Goal: Task Accomplishment & Management: Manage account settings

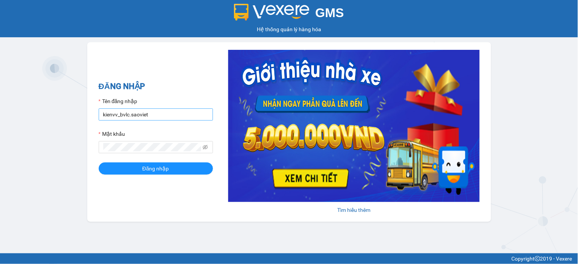
click at [108, 115] on input "kienvv_bvlc.saoviet" at bounding box center [156, 115] width 114 height 12
click at [146, 115] on input "kienvv_bvlc.saoviet" at bounding box center [156, 115] width 114 height 12
click at [153, 113] on input "kienvv_bvlc.saoviet" at bounding box center [156, 115] width 114 height 12
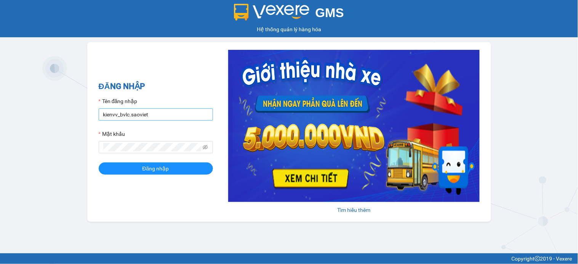
click at [153, 113] on input "kienvv_bvlc.saoviet" at bounding box center [156, 115] width 114 height 12
type input "trangdt_hhlc.saoviet"
click at [99, 163] on button "Đăng nhập" at bounding box center [156, 169] width 114 height 12
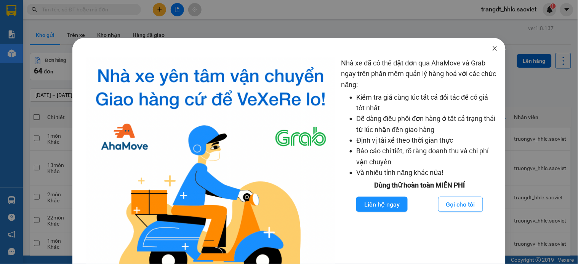
click at [492, 47] on icon "close" at bounding box center [495, 48] width 6 height 6
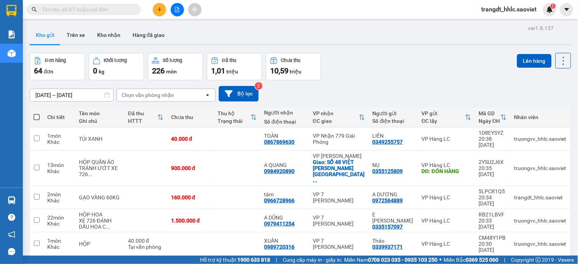
click at [256, 27] on div "Kho gửi Trên xe Kho nhận Hàng đã giao" at bounding box center [300, 36] width 541 height 20
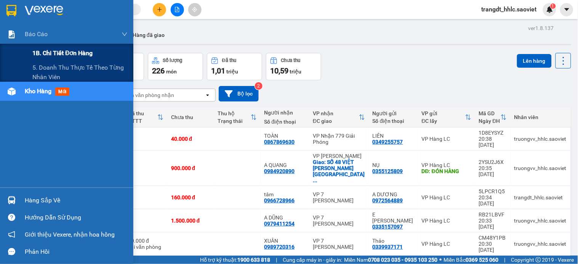
click at [71, 59] on div "1B. Chi tiết đơn hàng" at bounding box center [79, 53] width 95 height 19
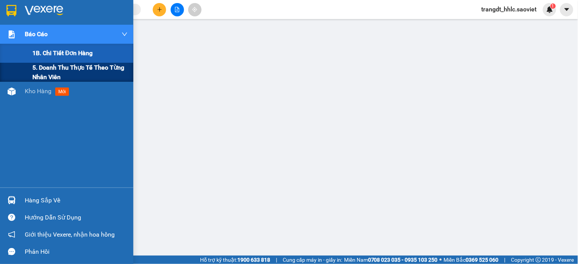
click at [58, 74] on span "5. Doanh thu thực tế theo từng nhân viên" at bounding box center [79, 72] width 95 height 19
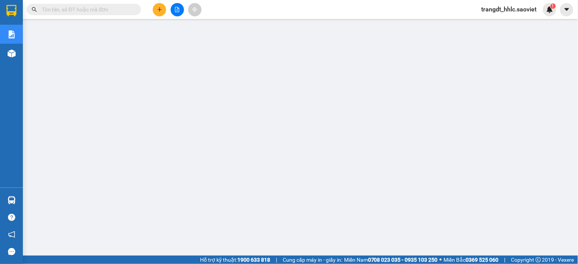
click at [520, 9] on span "trangdt_hhlc.saoviet" at bounding box center [508, 10] width 67 height 10
click at [515, 22] on span "Đăng xuất" at bounding box center [512, 23] width 51 height 8
